Goal: Task Accomplishment & Management: Complete application form

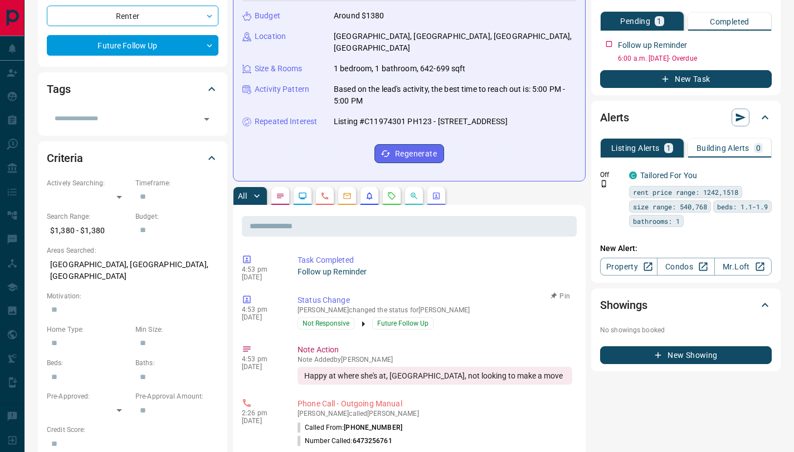
scroll to position [170, 0]
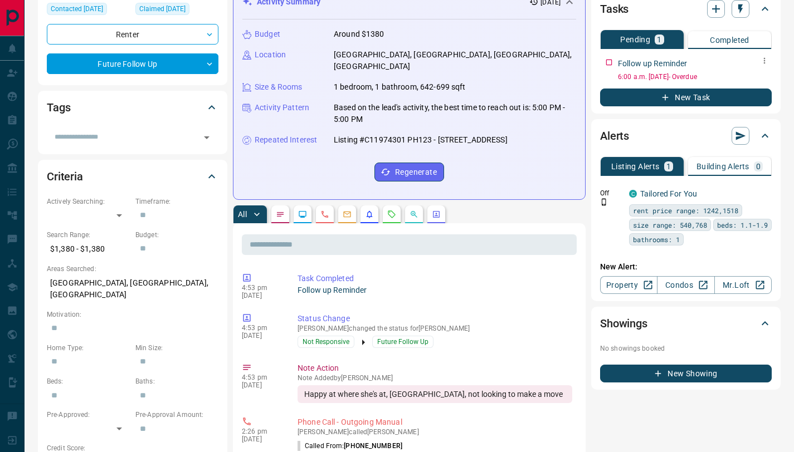
click at [763, 58] on icon "button" at bounding box center [764, 61] width 2 height 6
click at [736, 83] on icon at bounding box center [735, 82] width 8 height 8
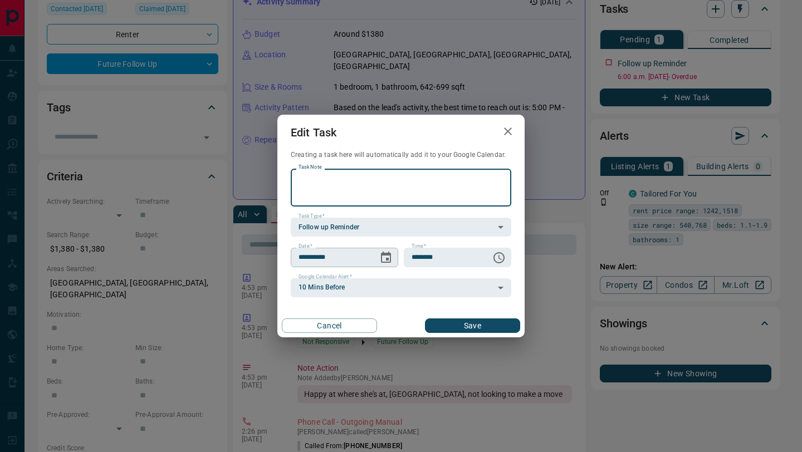
click at [389, 257] on icon "Choose date, selected date is Aug 13, 2025" at bounding box center [385, 257] width 13 height 13
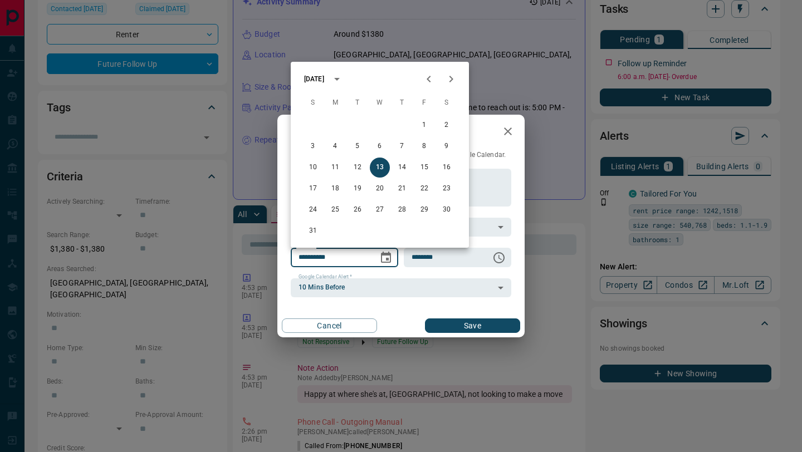
click at [450, 78] on icon "Next month" at bounding box center [450, 78] width 13 height 13
click at [380, 124] on button "1" at bounding box center [380, 125] width 20 height 20
type input "**********"
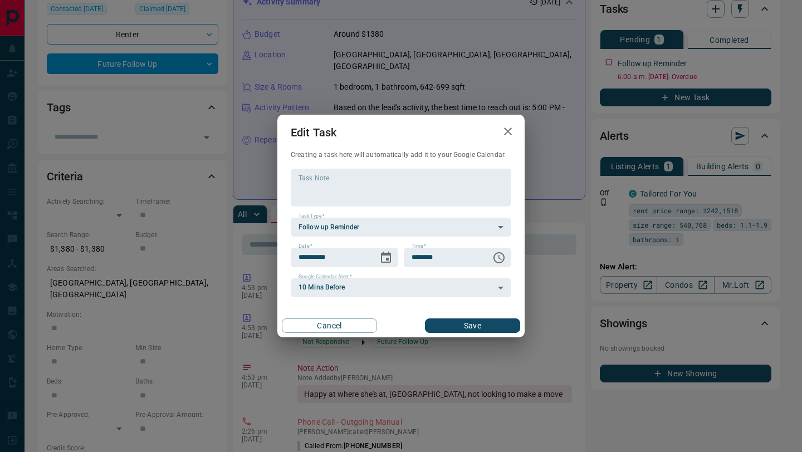
click at [462, 329] on button "Save" at bounding box center [472, 326] width 95 height 14
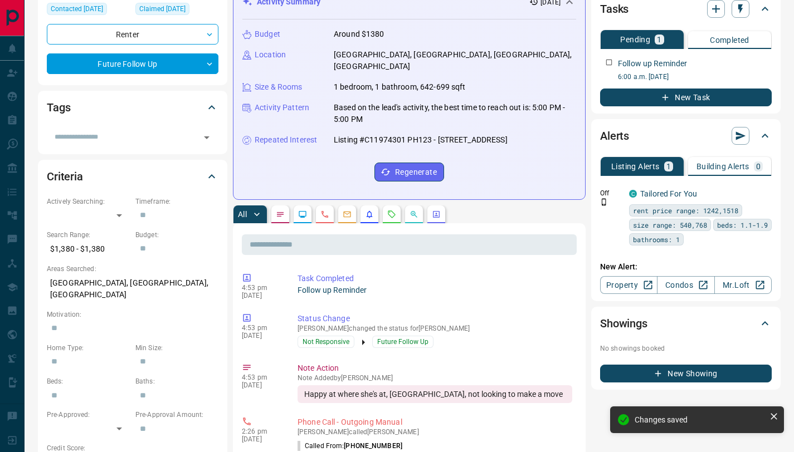
scroll to position [0, 0]
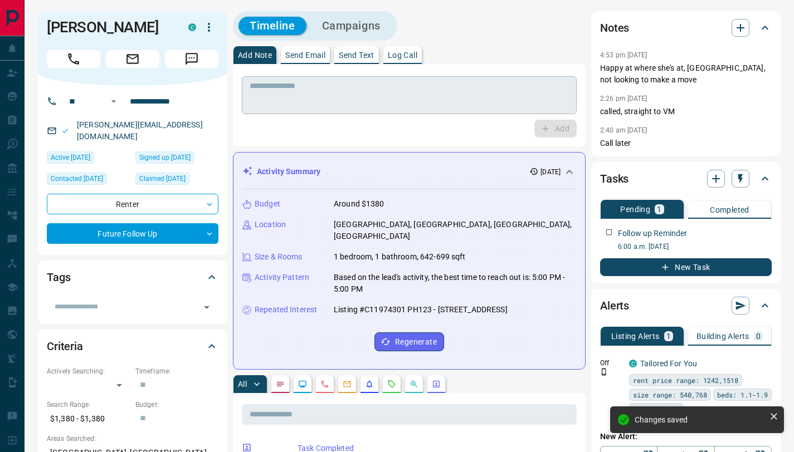
click at [307, 101] on textarea at bounding box center [408, 95] width 319 height 28
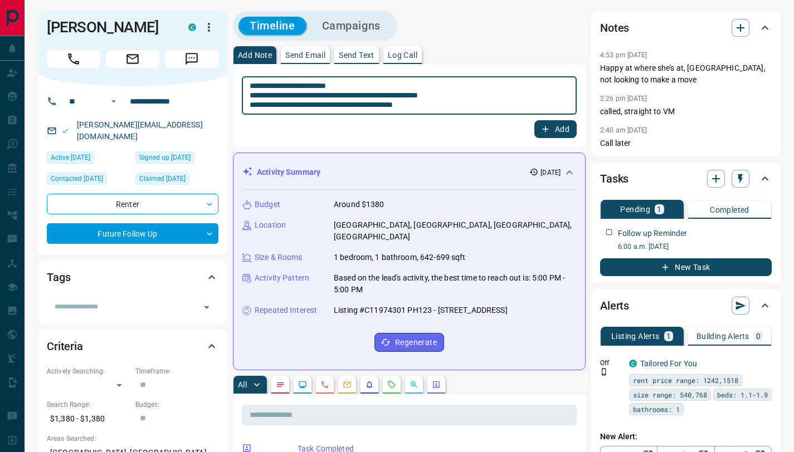
type textarea "**********"
click at [557, 129] on button "Add" at bounding box center [555, 129] width 42 height 18
